Goal: Information Seeking & Learning: Learn about a topic

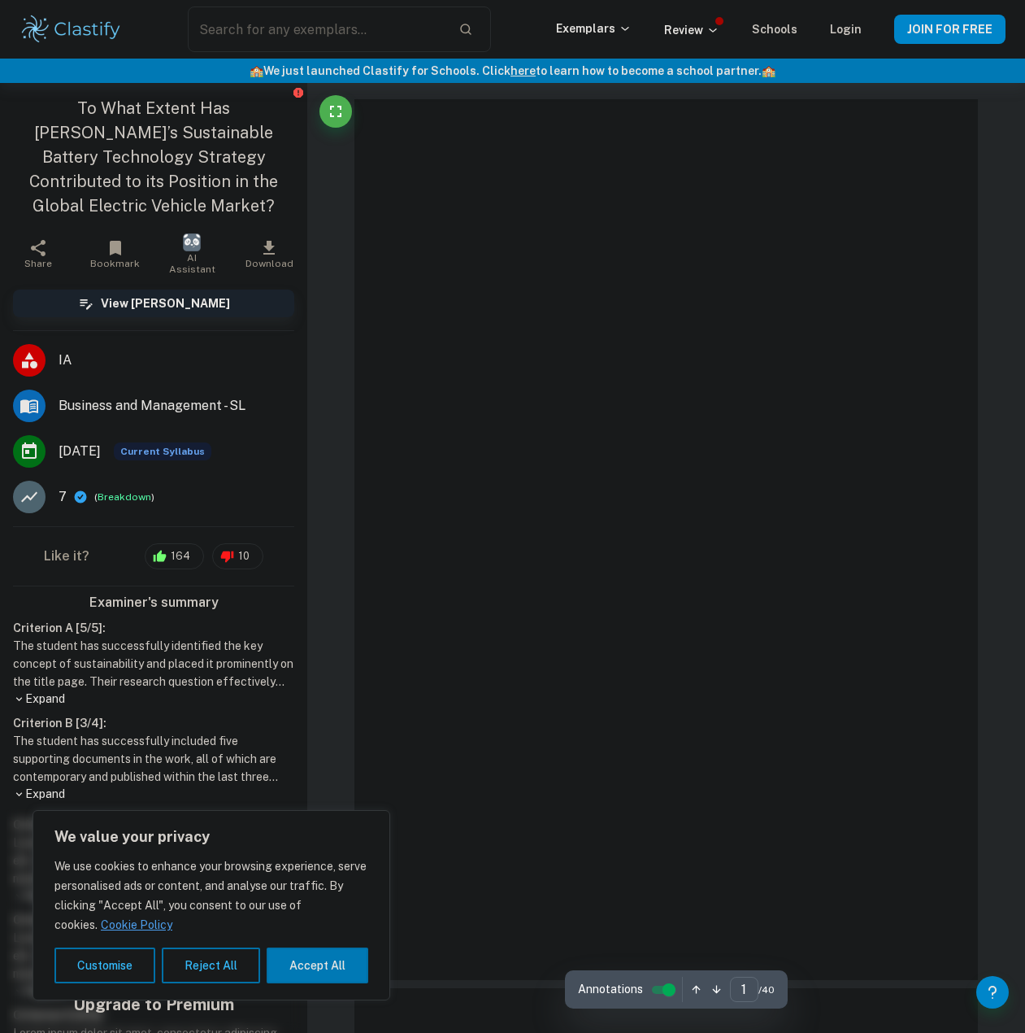
drag, startPoint x: 333, startPoint y: 962, endPoint x: 321, endPoint y: 915, distance: 48.5
click at [333, 963] on button "Accept All" at bounding box center [318, 965] width 102 height 36
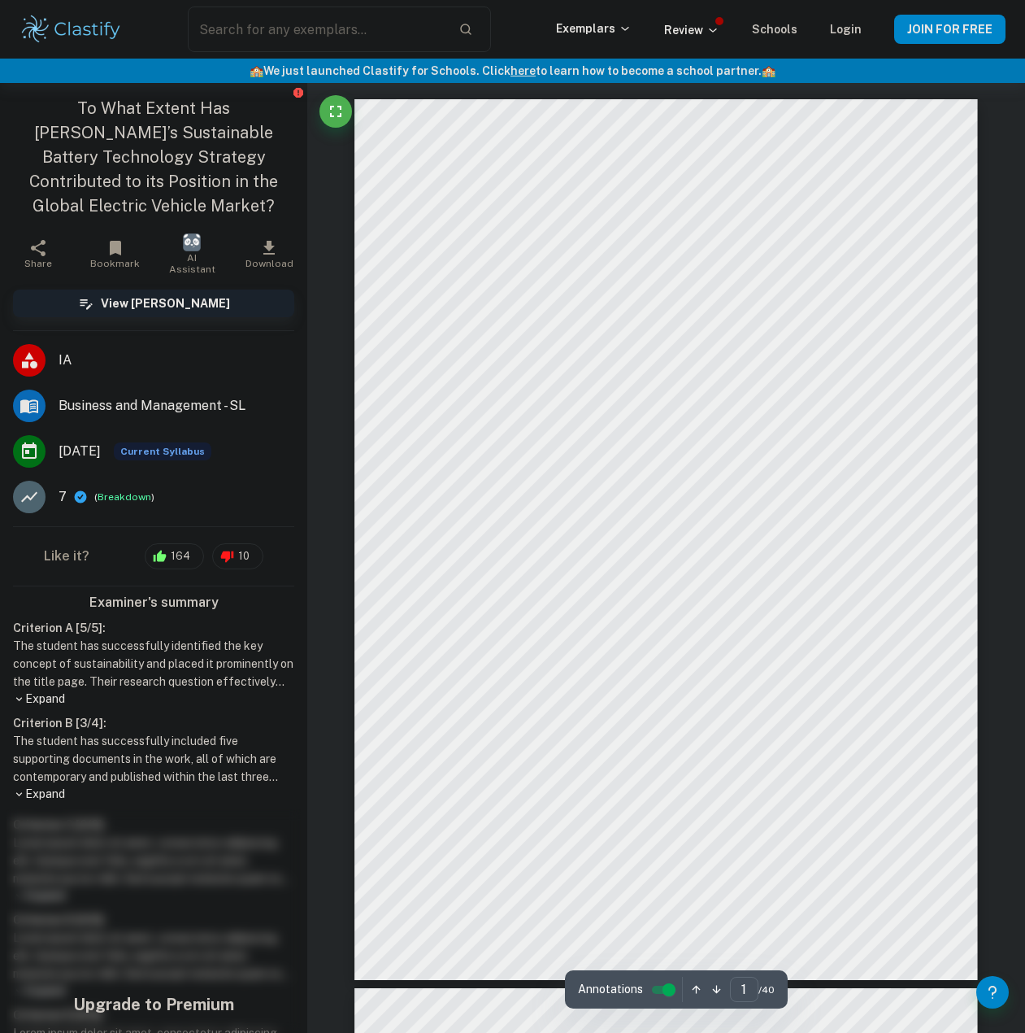
checkbox input "true"
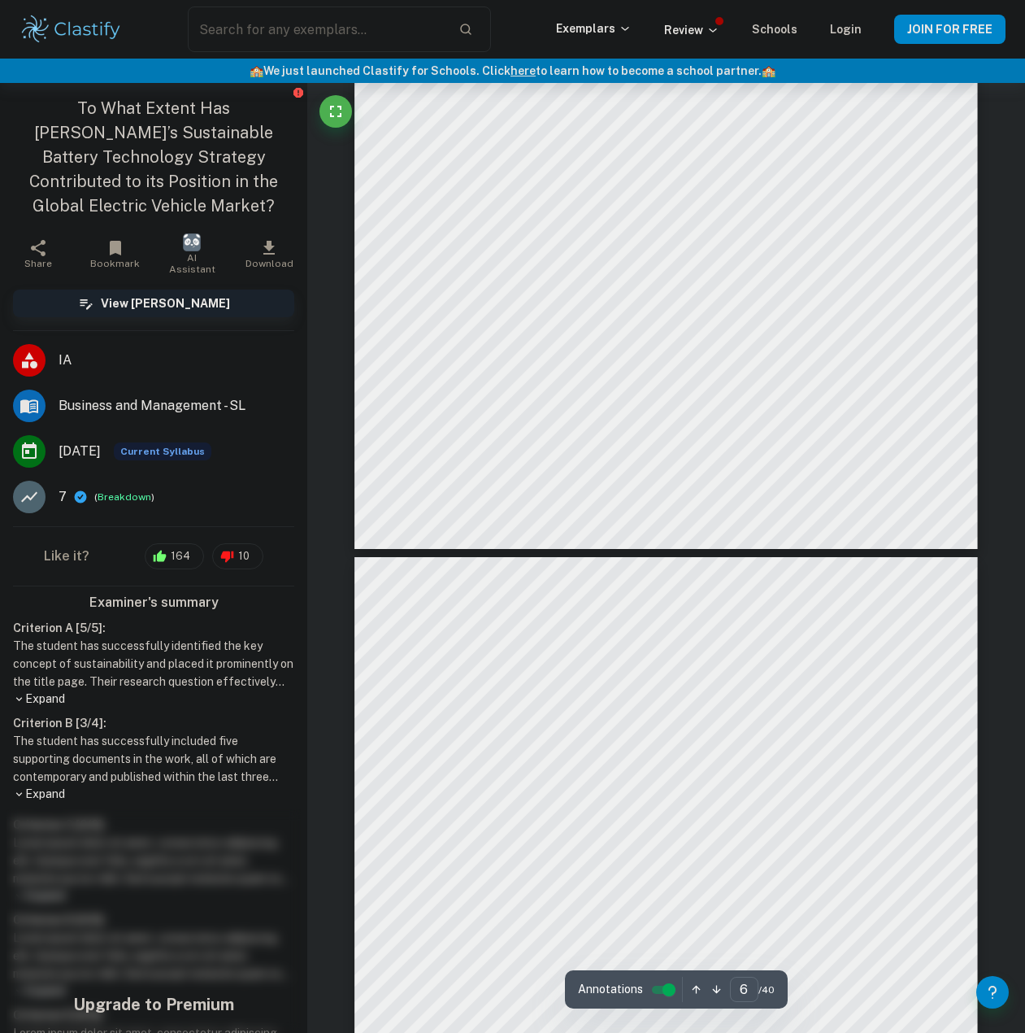
type input "7"
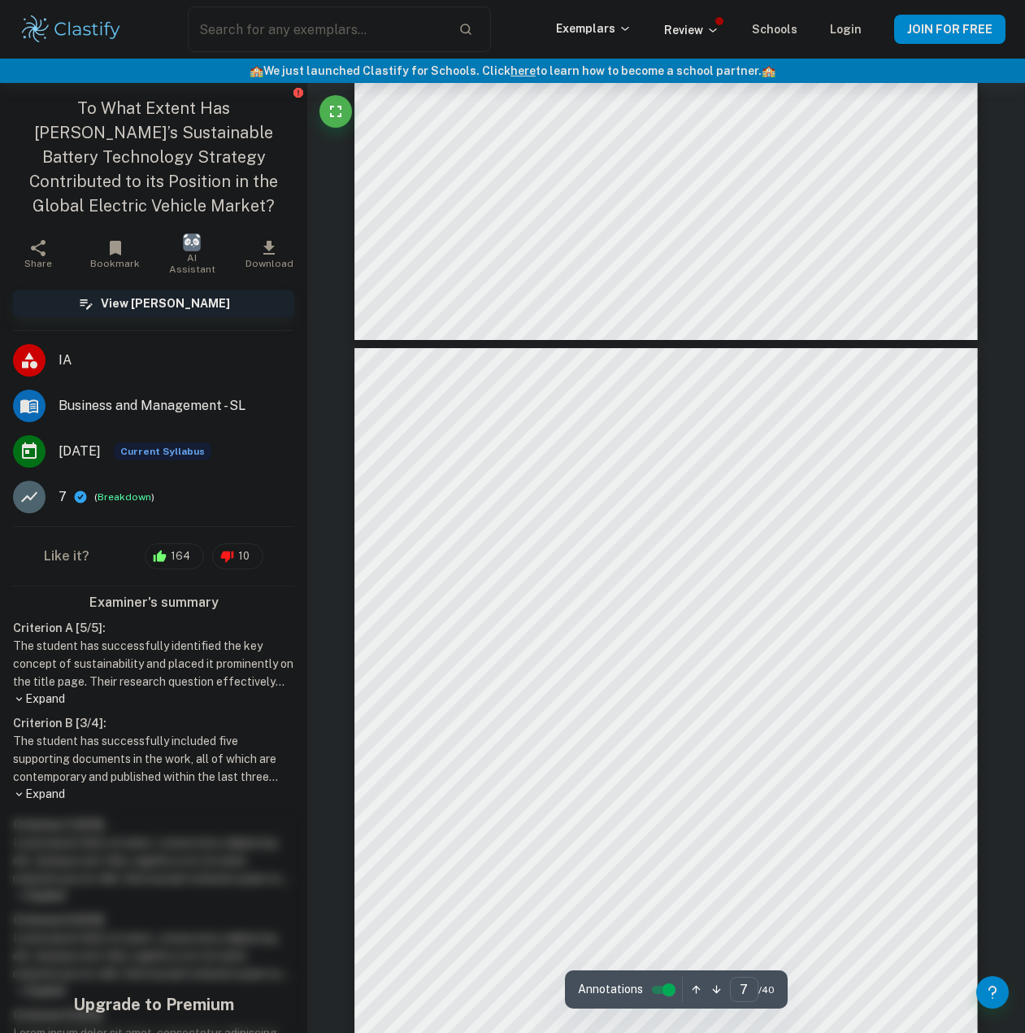
scroll to position [5366, 0]
